Goal: Register for event/course

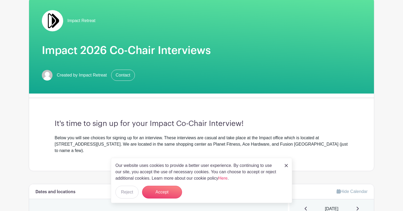
scroll to position [46, 0]
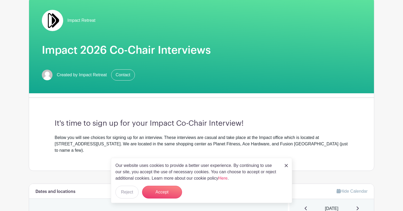
click at [289, 167] on div "Our website uses cookies to provide a better user experience. By continuing to …" at bounding box center [201, 180] width 181 height 45
click at [286, 166] on img at bounding box center [285, 165] width 3 height 3
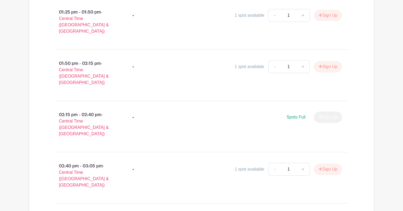
scroll to position [413, 0]
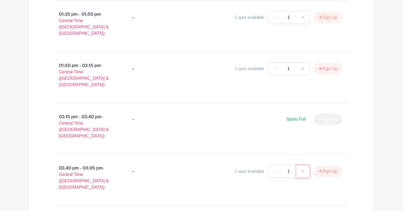
click at [302, 165] on link "+" at bounding box center [302, 171] width 13 height 13
click at [293, 161] on div "02:40 pm - 03:05 pm - Central Time ([GEOGRAPHIC_DATA] & [GEOGRAPHIC_DATA]) - 1 …" at bounding box center [201, 180] width 319 height 43
click at [322, 166] on button "Sign Up" at bounding box center [328, 171] width 28 height 11
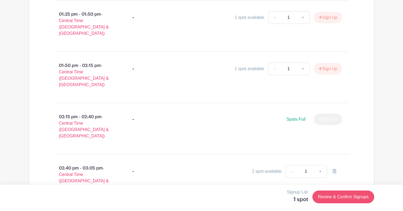
click at [344, 193] on link "Review & Confirm Signups" at bounding box center [343, 197] width 62 height 13
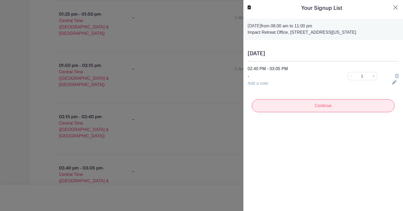
click at [310, 103] on input "Continue" at bounding box center [323, 106] width 142 height 13
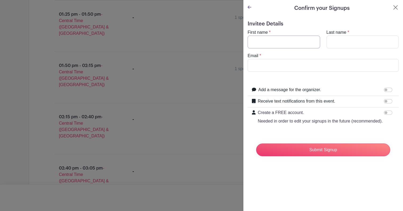
click at [301, 44] on input "First name" at bounding box center [283, 42] width 72 height 13
type input "[PERSON_NAME]"
type input "[EMAIL_ADDRESS][DOMAIN_NAME]"
click at [387, 104] on div at bounding box center [388, 101] width 11 height 6
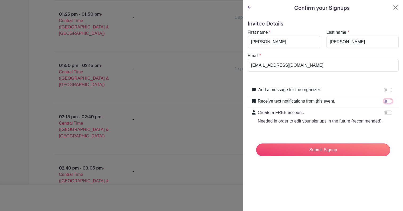
click at [387, 101] on input "Receive text notifications from this event." at bounding box center [387, 101] width 9 height 4
checkbox input "true"
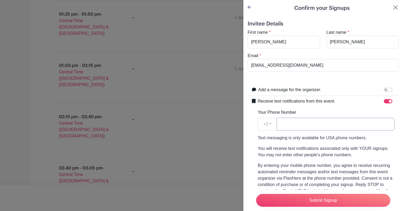
click at [305, 126] on input "Your Phone Number" at bounding box center [335, 124] width 118 height 13
type input "2143954806"
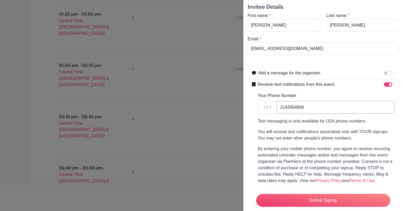
scroll to position [14, 0]
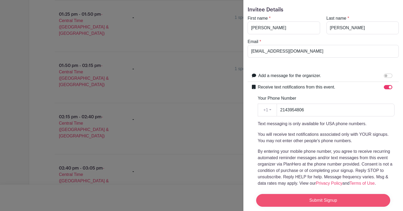
click at [309, 198] on input "Submit Signup" at bounding box center [323, 200] width 134 height 13
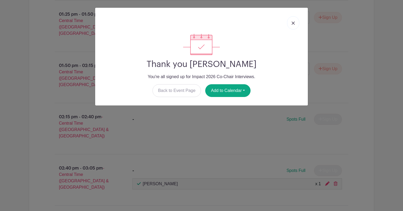
click at [294, 21] on link at bounding box center [293, 22] width 12 height 13
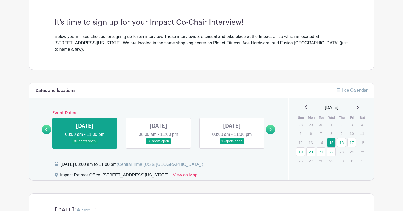
scroll to position [147, 0]
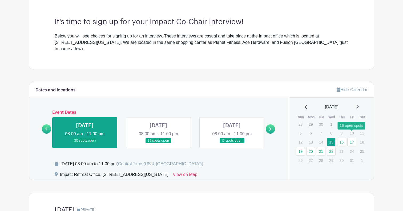
click at [350, 138] on link "17" at bounding box center [351, 142] width 9 height 9
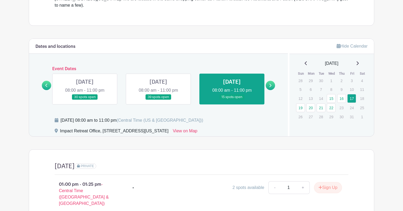
scroll to position [190, 0]
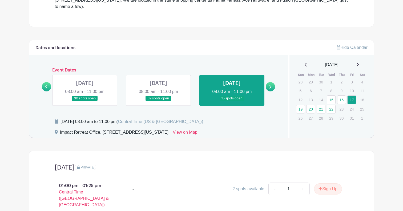
click at [85, 101] on link at bounding box center [85, 101] width 0 height 0
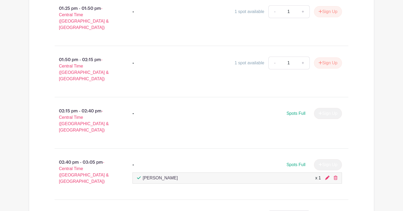
scroll to position [418, 0]
